Goal: Task Accomplishment & Management: Manage account settings

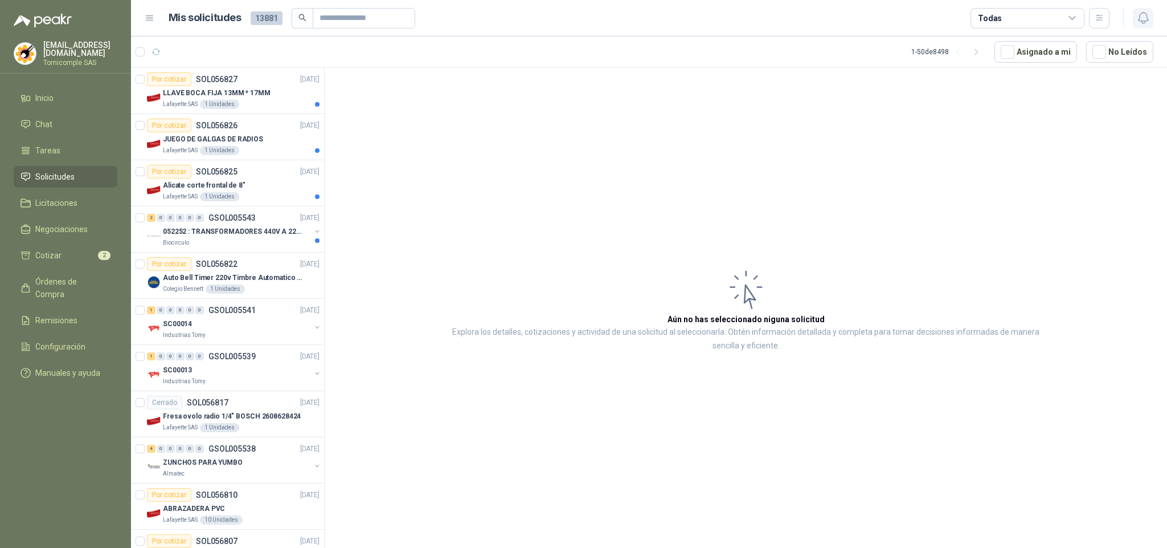
click at [1142, 11] on icon "button" at bounding box center [1144, 18] width 14 height 14
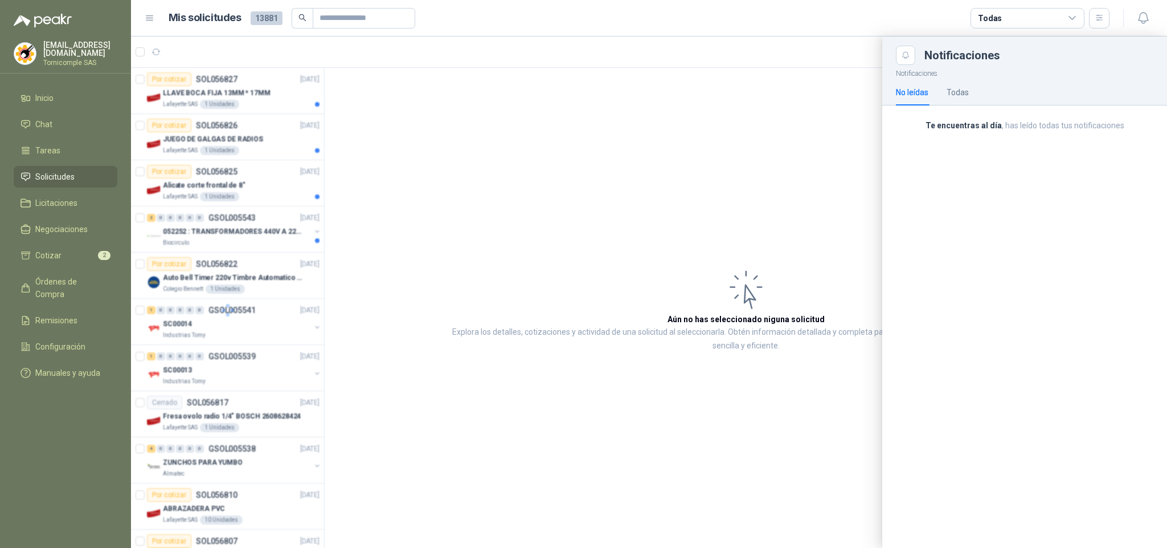
click at [255, 243] on div at bounding box center [228, 310] width 194 height 484
click at [259, 234] on div at bounding box center [228, 310] width 194 height 484
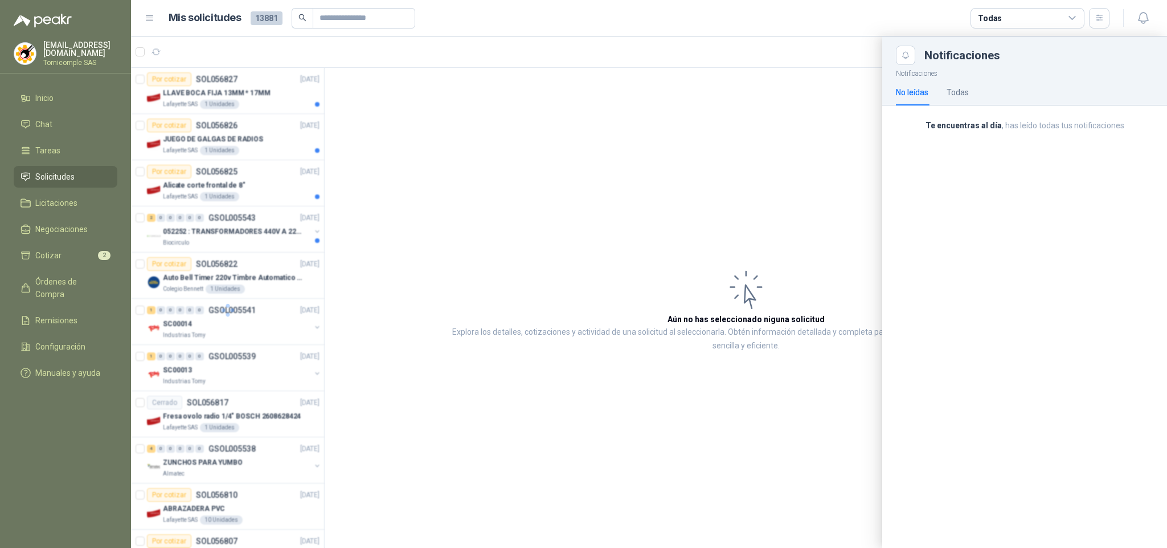
click at [259, 234] on div at bounding box center [228, 310] width 194 height 484
drag, startPoint x: 259, startPoint y: 234, endPoint x: 247, endPoint y: 253, distance: 22.3
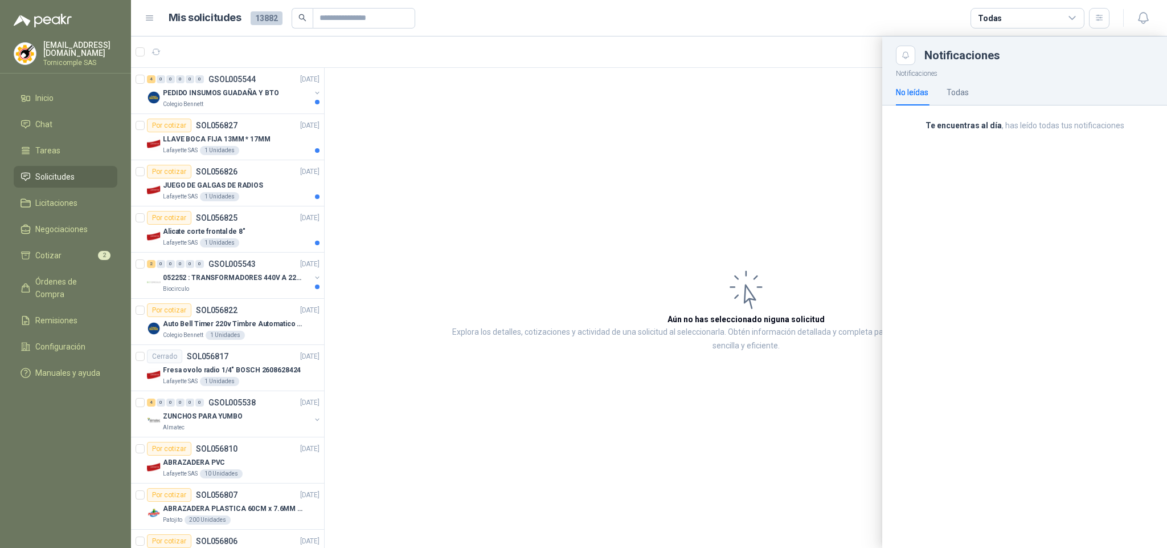
click at [272, 274] on div at bounding box center [649, 291] width 1036 height 511
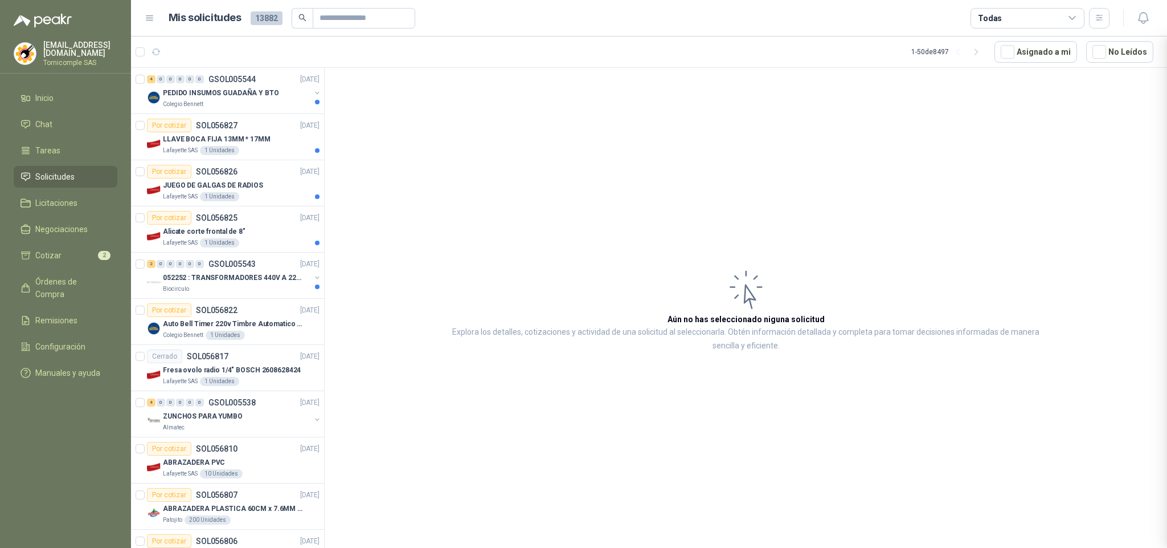
click at [272, 274] on div at bounding box center [649, 291] width 1036 height 511
click at [272, 274] on p "052252 : TRANSFORMADORES 440V A 220 V" at bounding box center [234, 277] width 142 height 11
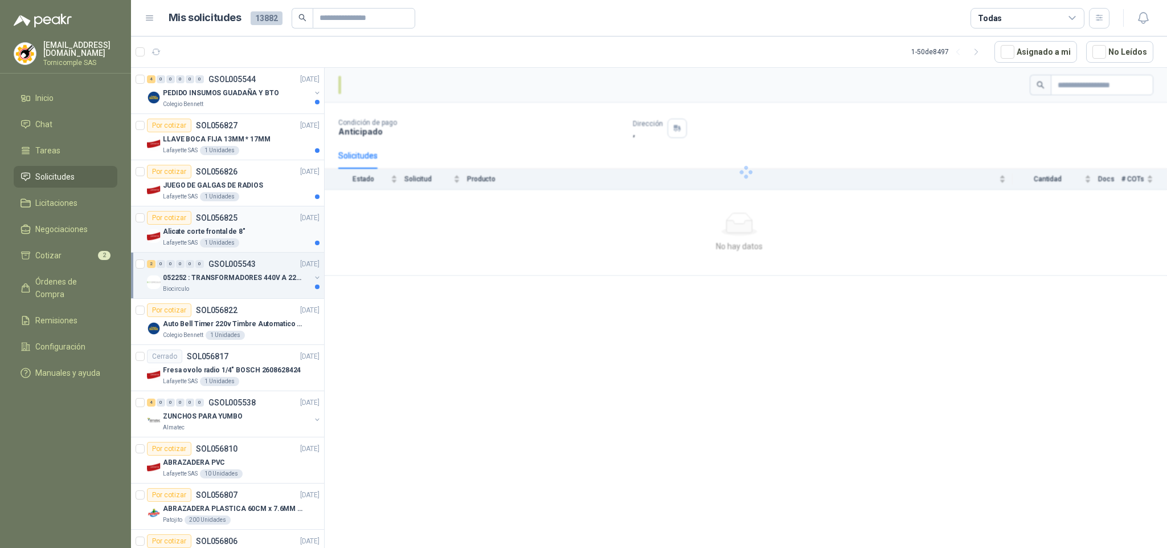
click at [277, 233] on div "Alicate corte frontal de 8"" at bounding box center [241, 231] width 157 height 14
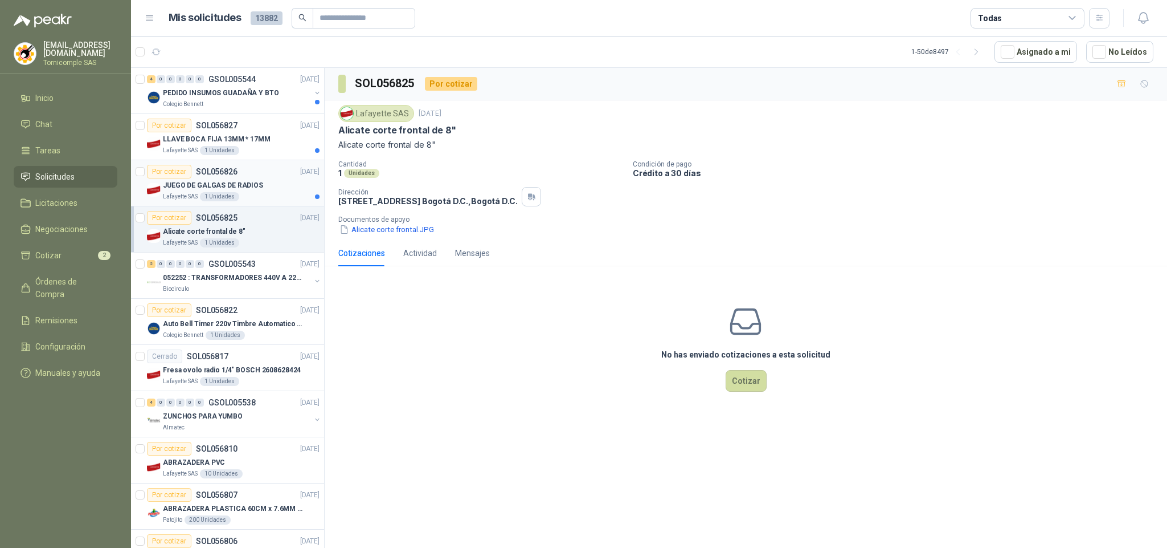
click at [276, 183] on div "JUEGO DE GALGAS DE RADIOS" at bounding box center [241, 185] width 157 height 14
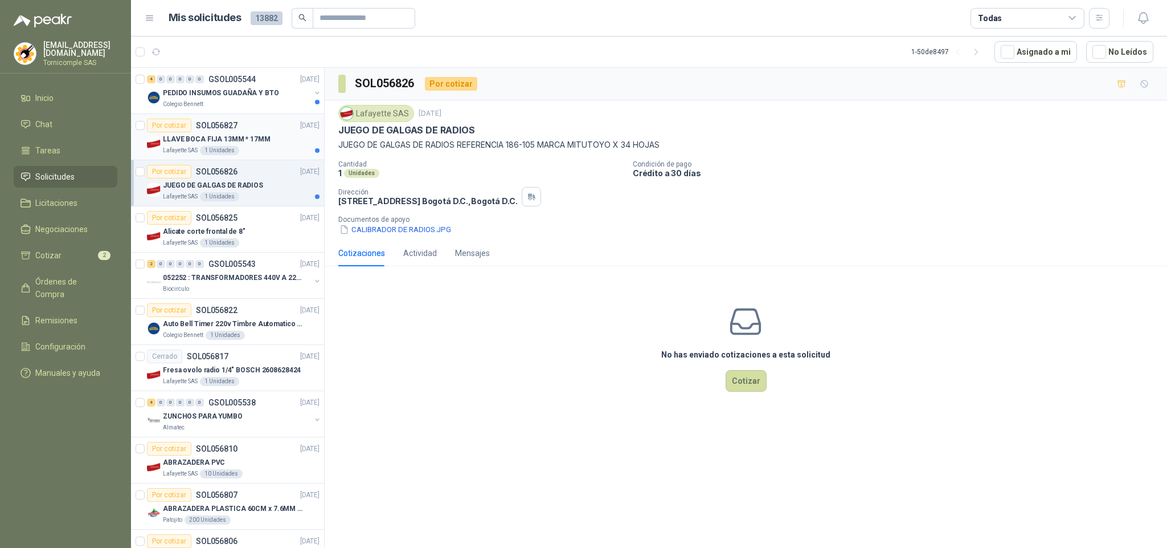
click at [281, 144] on div "LLAVE BOCA FIJA 13MM * 17MM" at bounding box center [241, 139] width 157 height 14
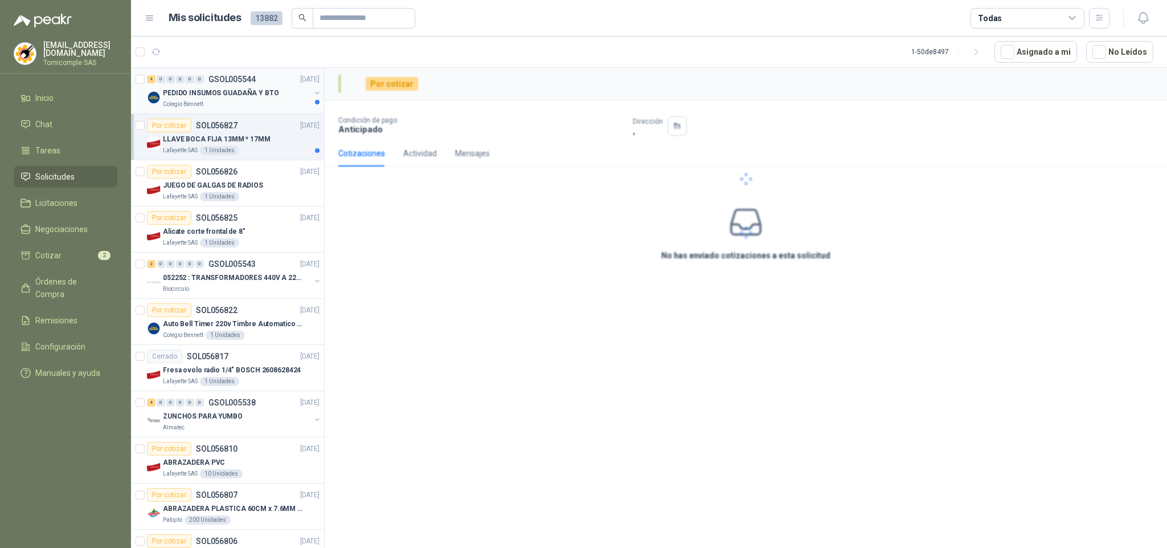
click at [276, 91] on div "PEDIDO INSUMOS GUADAÑA Y BTO" at bounding box center [237, 93] width 148 height 14
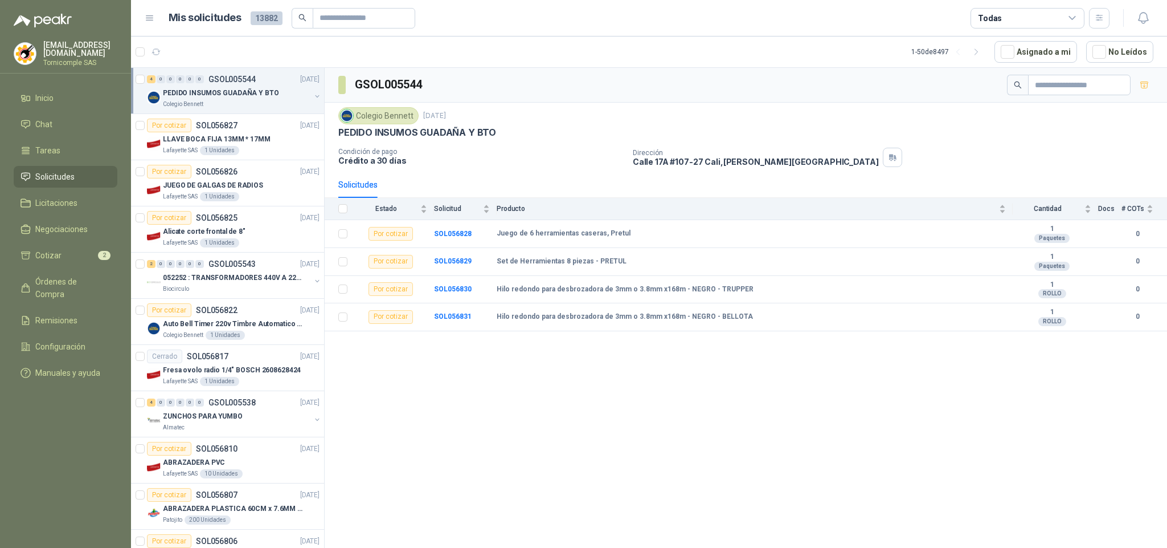
click at [55, 185] on ul "Inicio Chat Tareas Solicitudes Licitaciones Negociaciones Cotizar 2 Órdenes de …" at bounding box center [65, 237] width 131 height 301
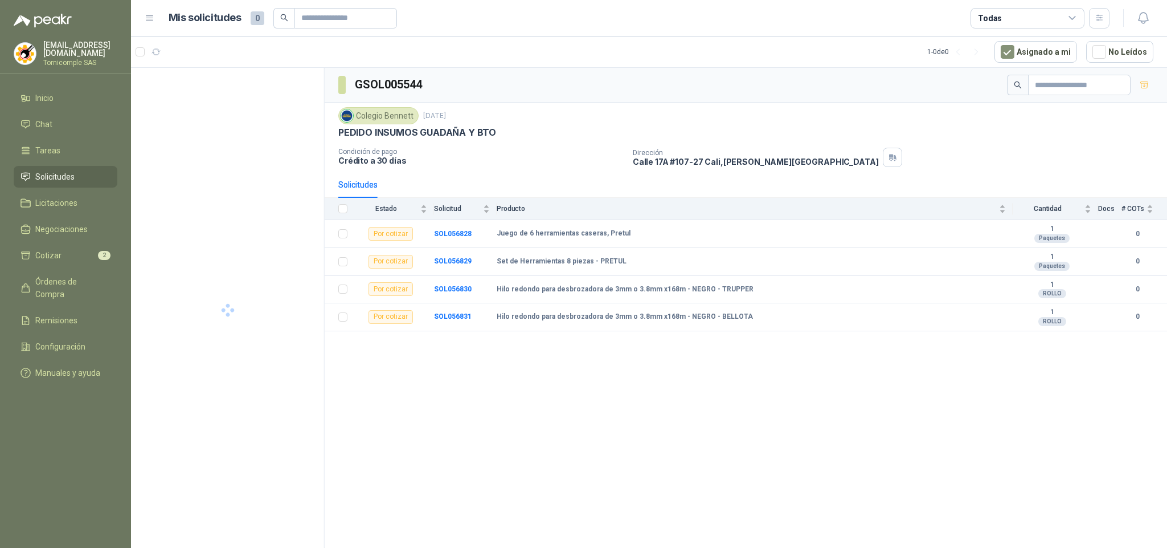
click at [51, 182] on link "Solicitudes" at bounding box center [66, 177] width 104 height 22
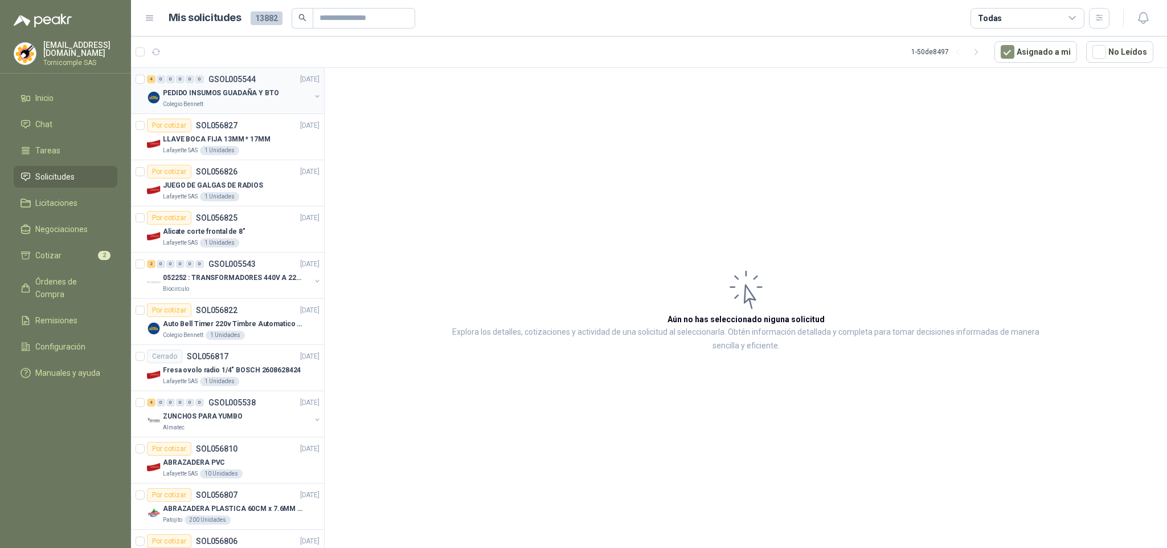
click at [200, 91] on p "PEDIDO INSUMOS GUADAÑA Y BTO" at bounding box center [221, 93] width 116 height 11
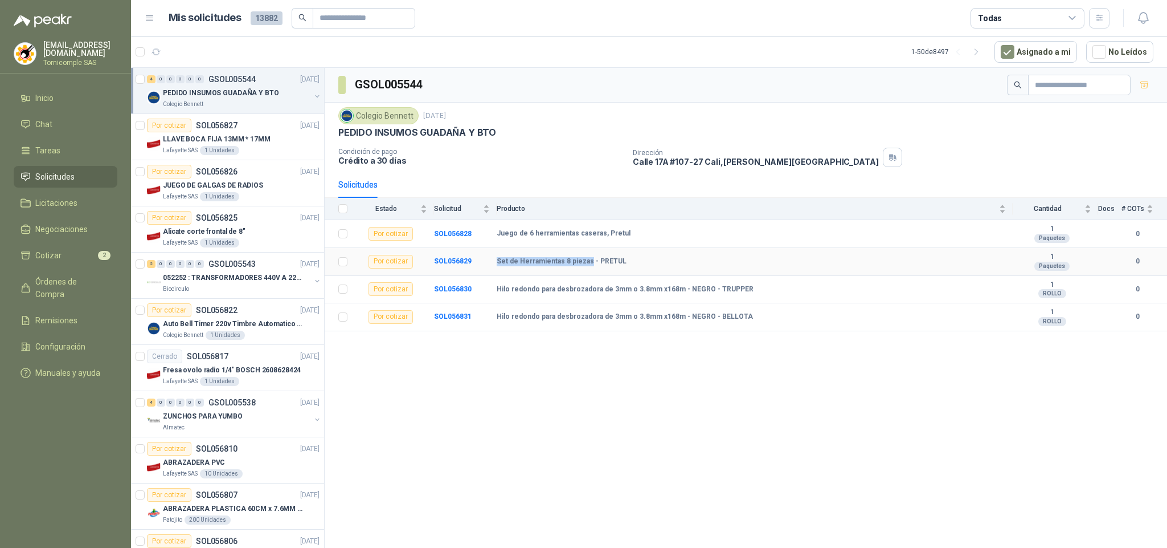
drag, startPoint x: 494, startPoint y: 267, endPoint x: 587, endPoint y: 270, distance: 92.9
click at [587, 270] on tr "Por cotizar SOL056829 Set de Herramientas 8 piezas - PRETUL 1 Paquetes 0" at bounding box center [746, 262] width 843 height 28
copy tr "Set de Herramientas 8 piezas"
